Goal: Find specific page/section: Find specific page/section

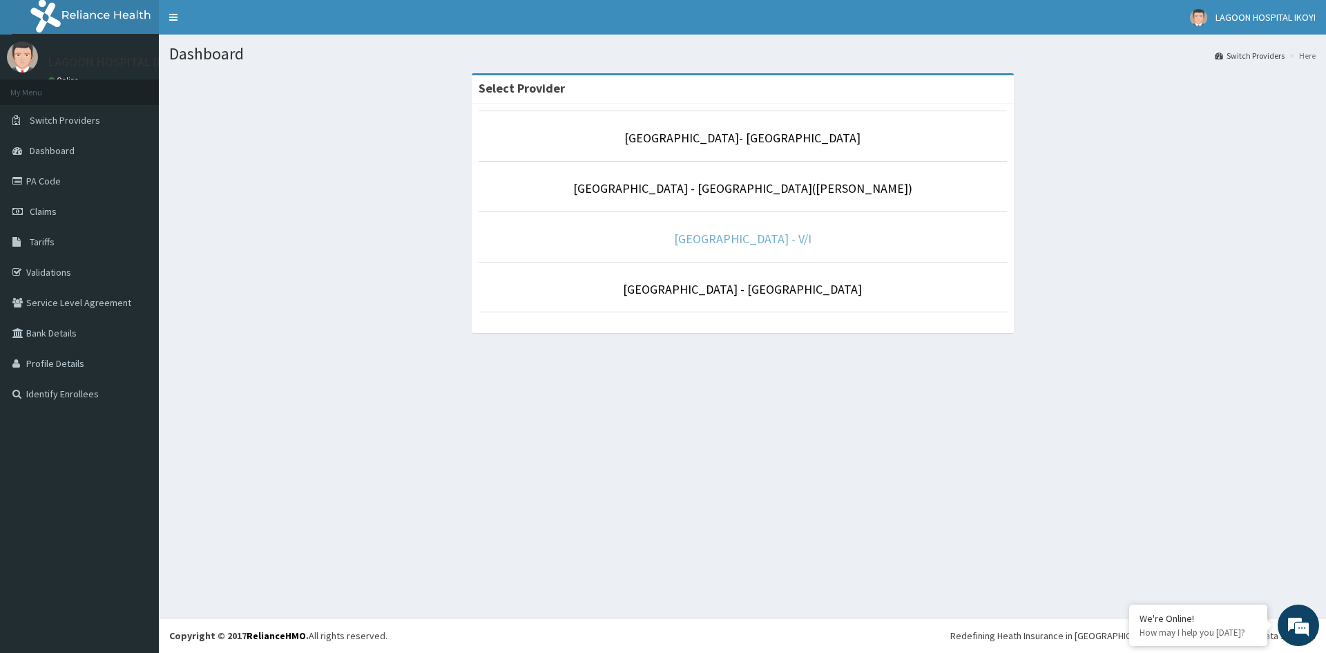
click at [742, 240] on link "[GEOGRAPHIC_DATA] - V/I" at bounding box center [742, 239] width 137 height 16
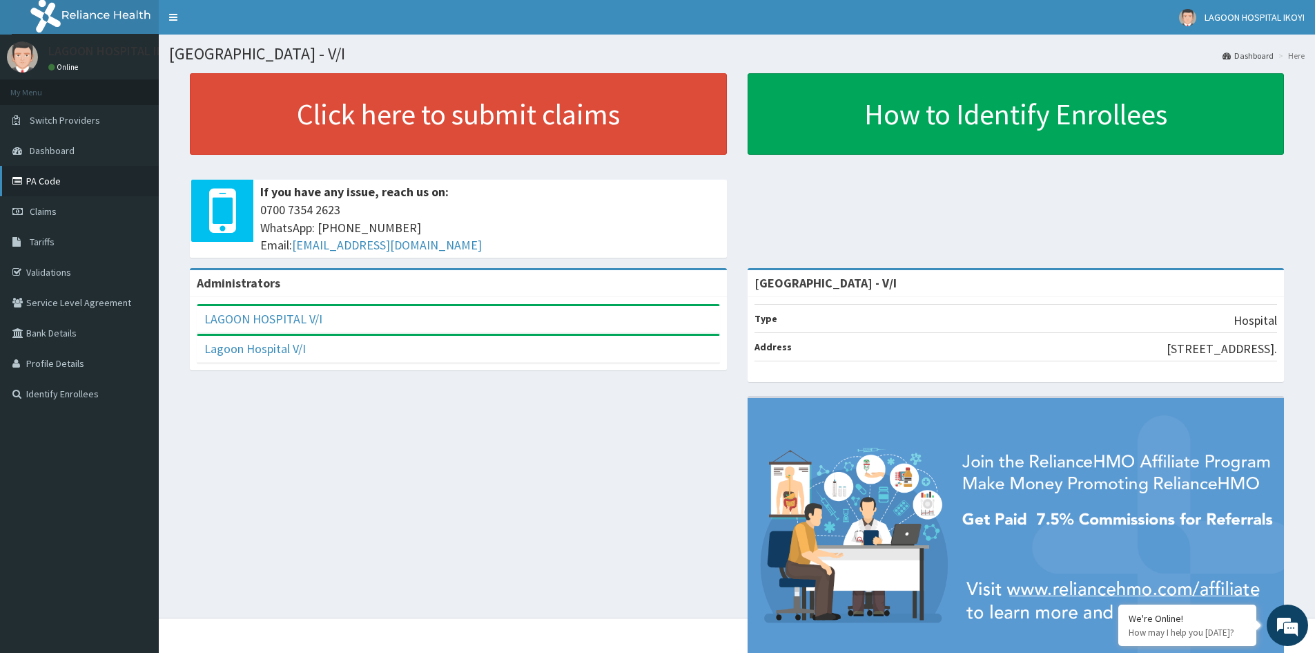
click at [48, 178] on link "PA Code" at bounding box center [79, 181] width 159 height 30
